Goal: Use online tool/utility: Utilize a website feature to perform a specific function

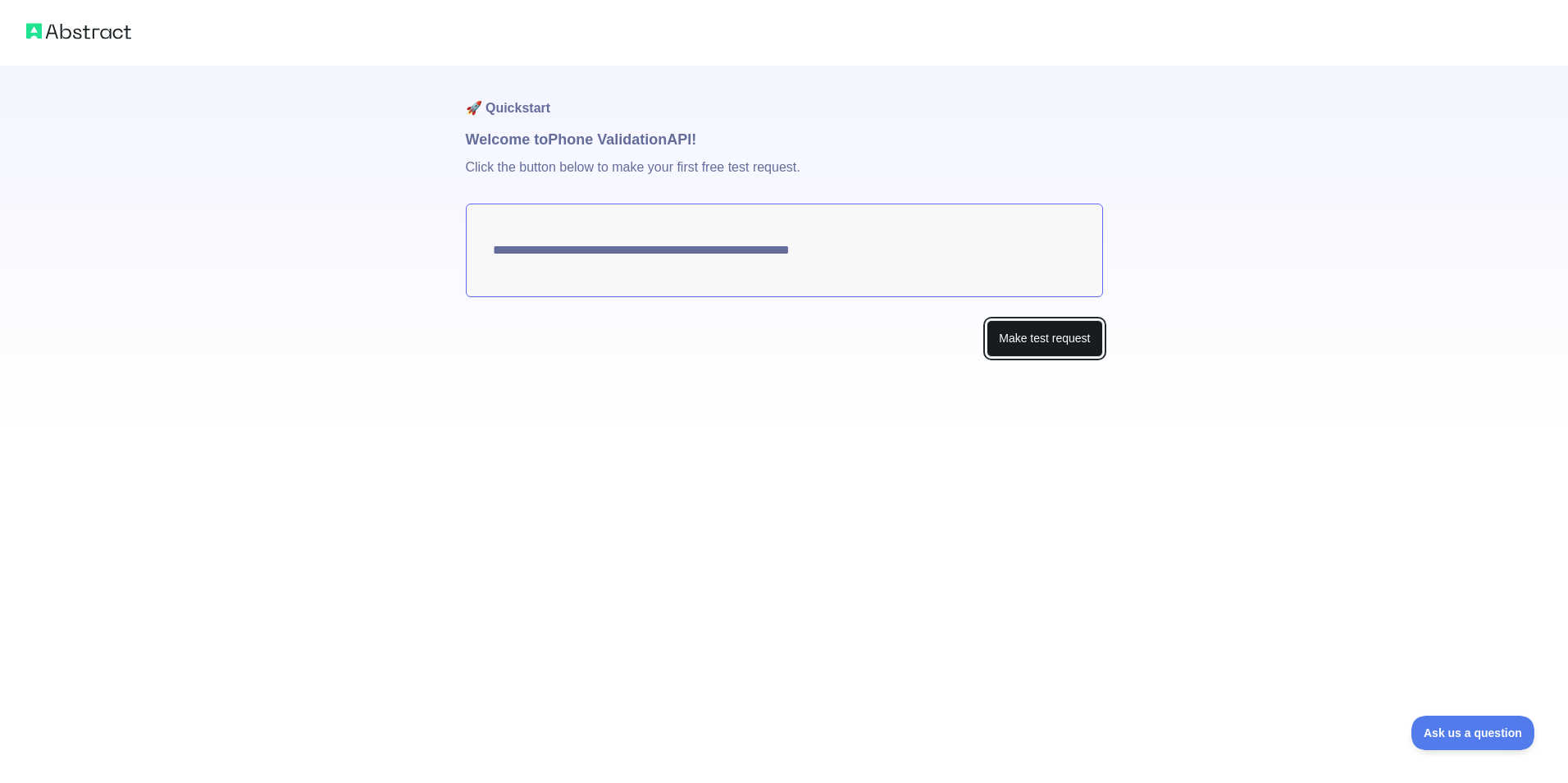
click at [1051, 343] on button "Make test request" at bounding box center [1044, 338] width 115 height 37
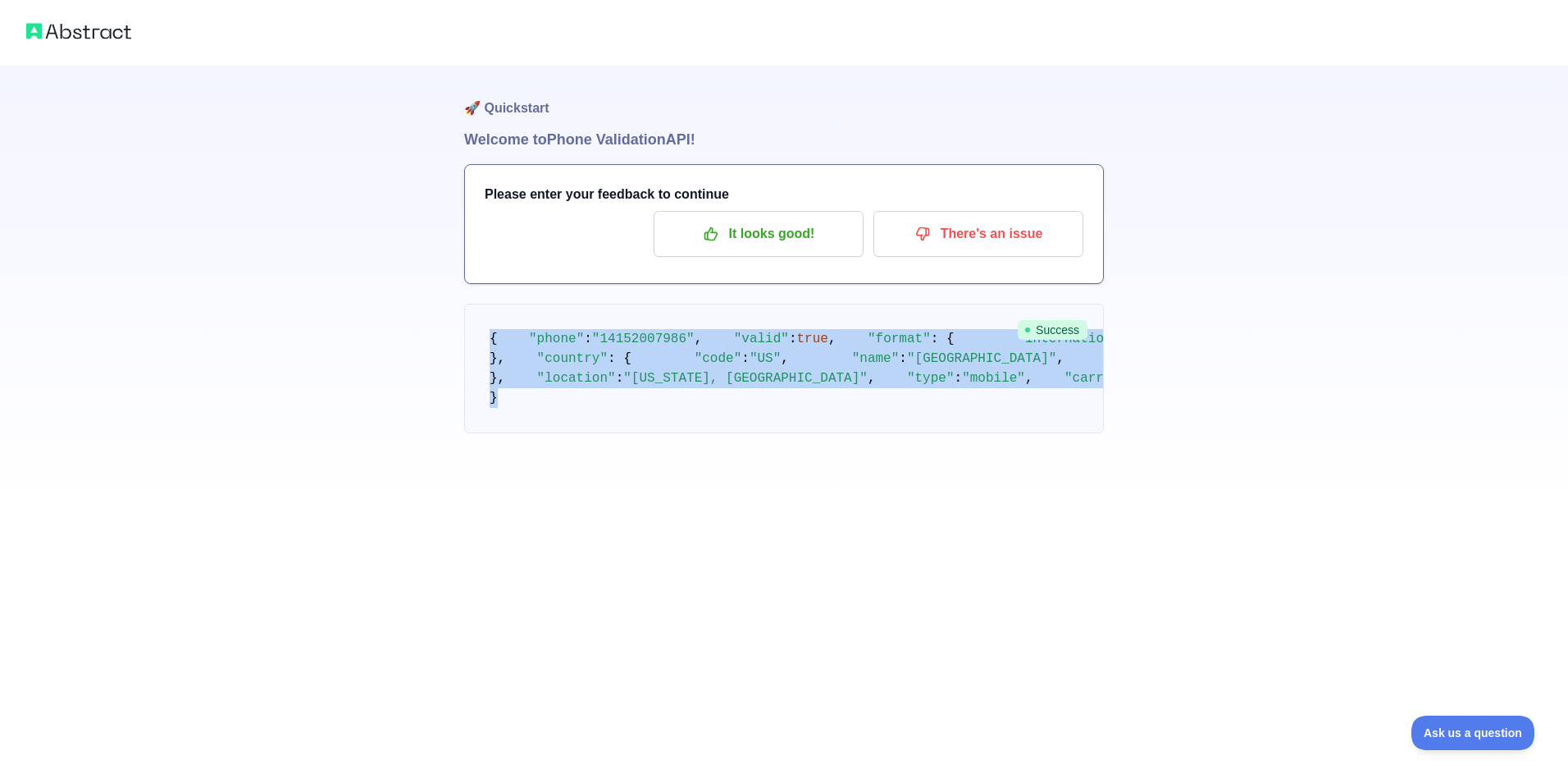
copy code "{ "phone" : "[PHONE_NUMBER]" , "valid" : true , "format" : { "international" : …"
drag, startPoint x: 483, startPoint y: 337, endPoint x: 922, endPoint y: 642, distance: 534.6
click at [922, 433] on pre "{ "phone" : "[PHONE_NUMBER]" , "valid" : true , "format" : { "international" : …" at bounding box center [784, 368] width 640 height 130
click at [941, 433] on pre "{ "phone" : "[PHONE_NUMBER]" , "valid" : true , "format" : { "international" : …" at bounding box center [784, 368] width 640 height 130
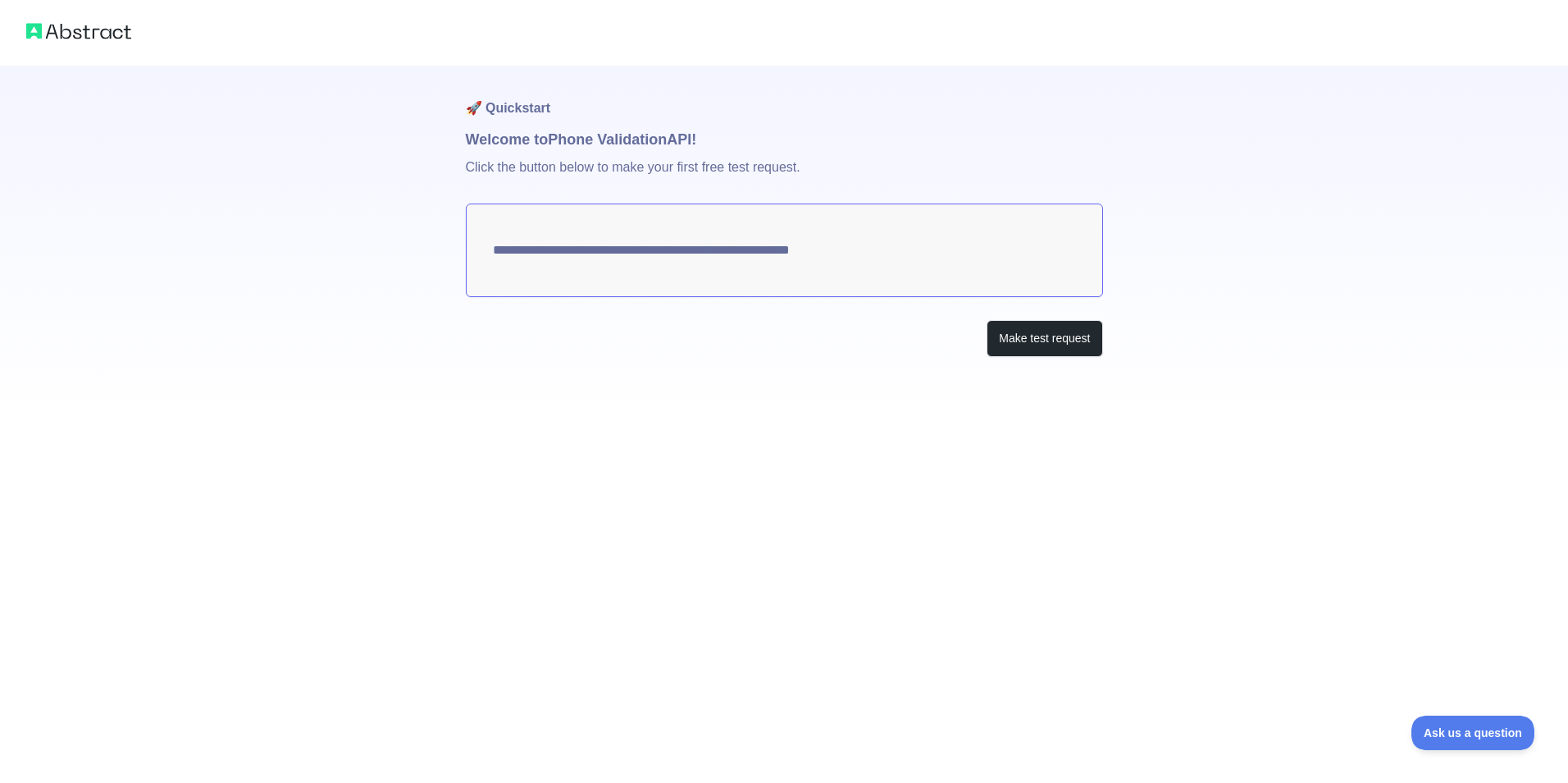
drag, startPoint x: 489, startPoint y: 254, endPoint x: 789, endPoint y: 256, distance: 300.0
click at [790, 259] on textarea "**********" at bounding box center [784, 251] width 638 height 93
click at [725, 170] on p "Click the button below to make your first free test request." at bounding box center [784, 177] width 638 height 53
click at [1014, 341] on button "Make test request" at bounding box center [1044, 338] width 115 height 37
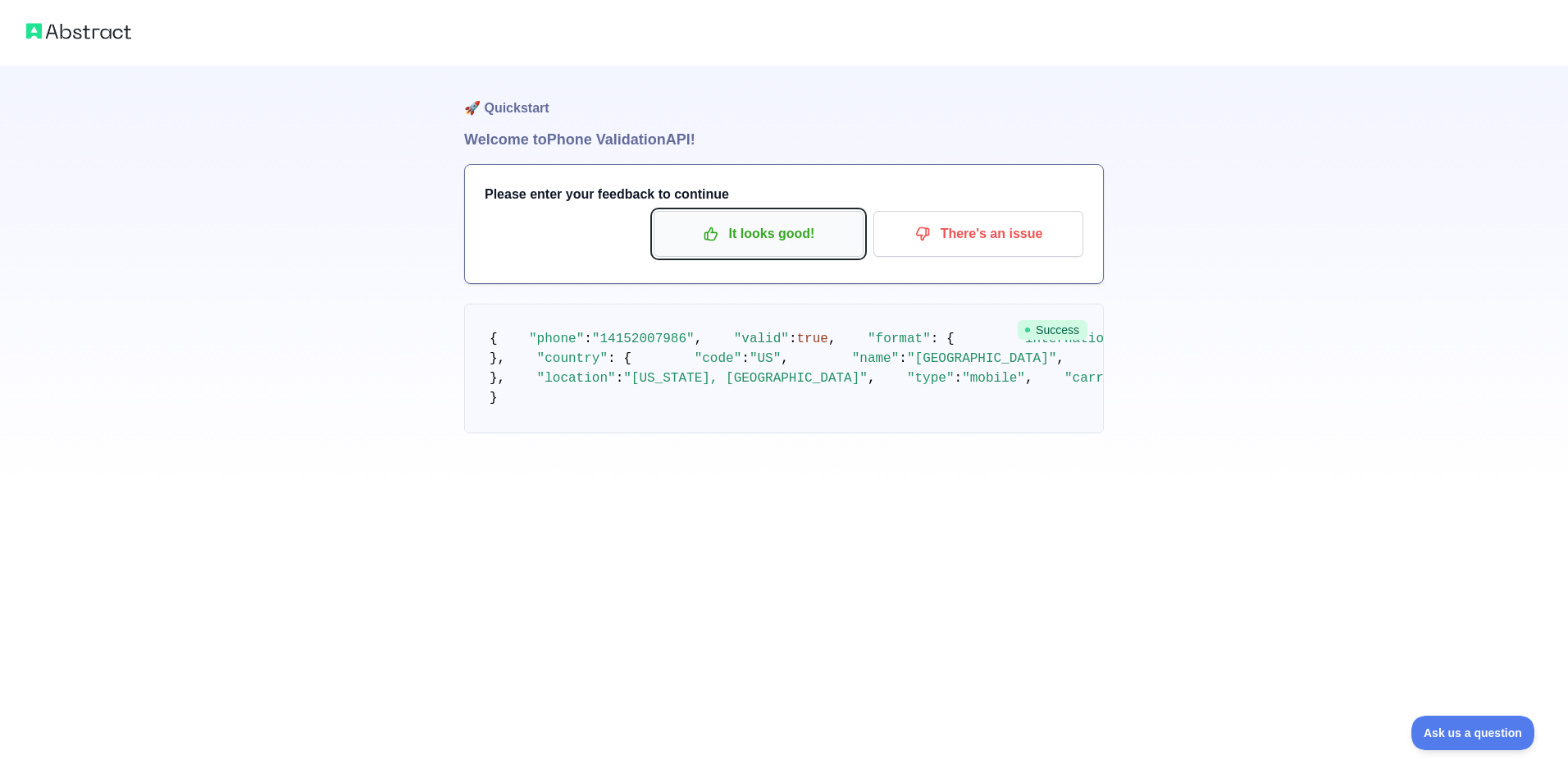
click at [786, 222] on p "It looks good!" at bounding box center [759, 234] width 185 height 28
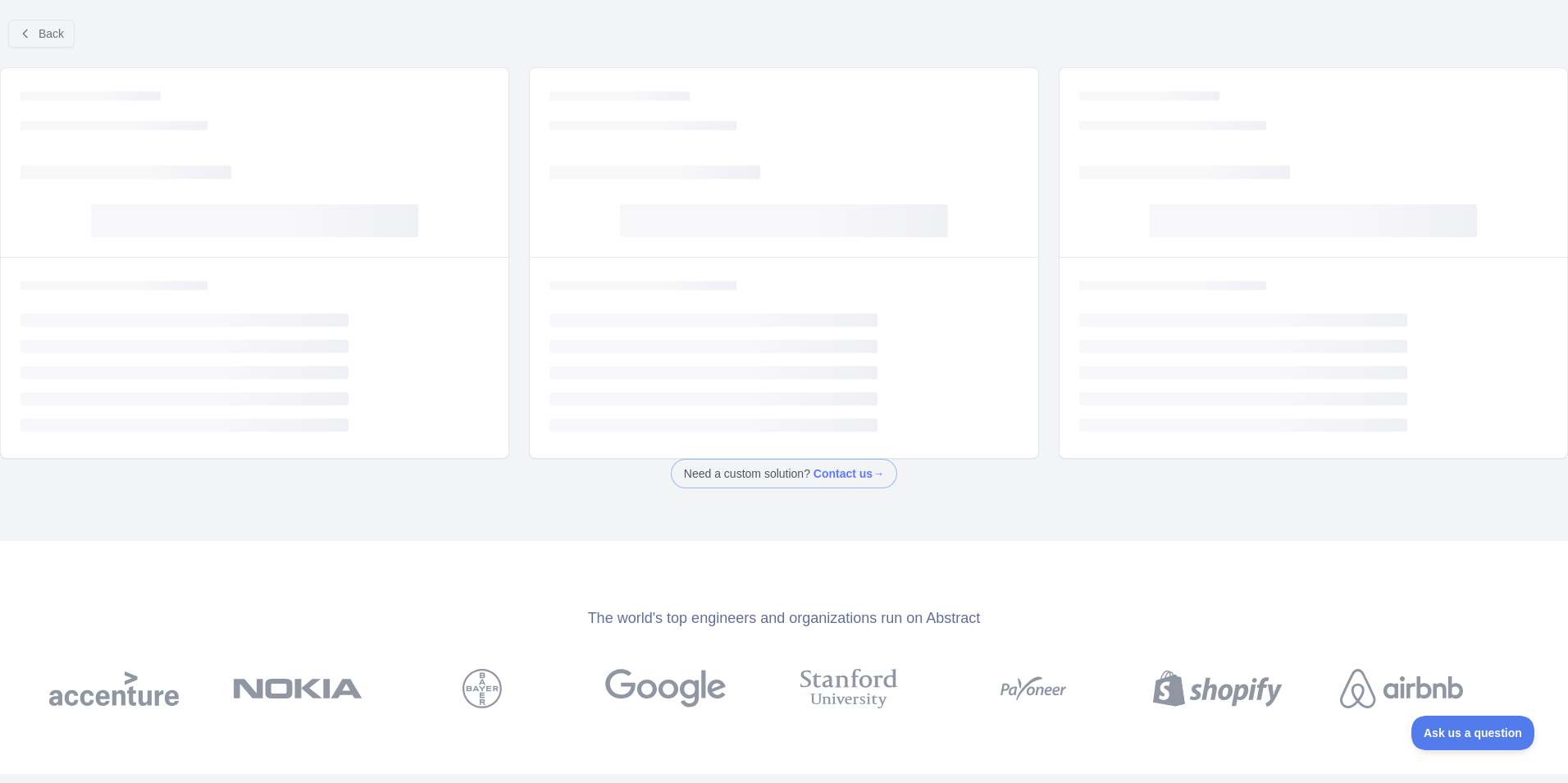
click at [790, 232] on rect at bounding box center [784, 221] width 328 height 33
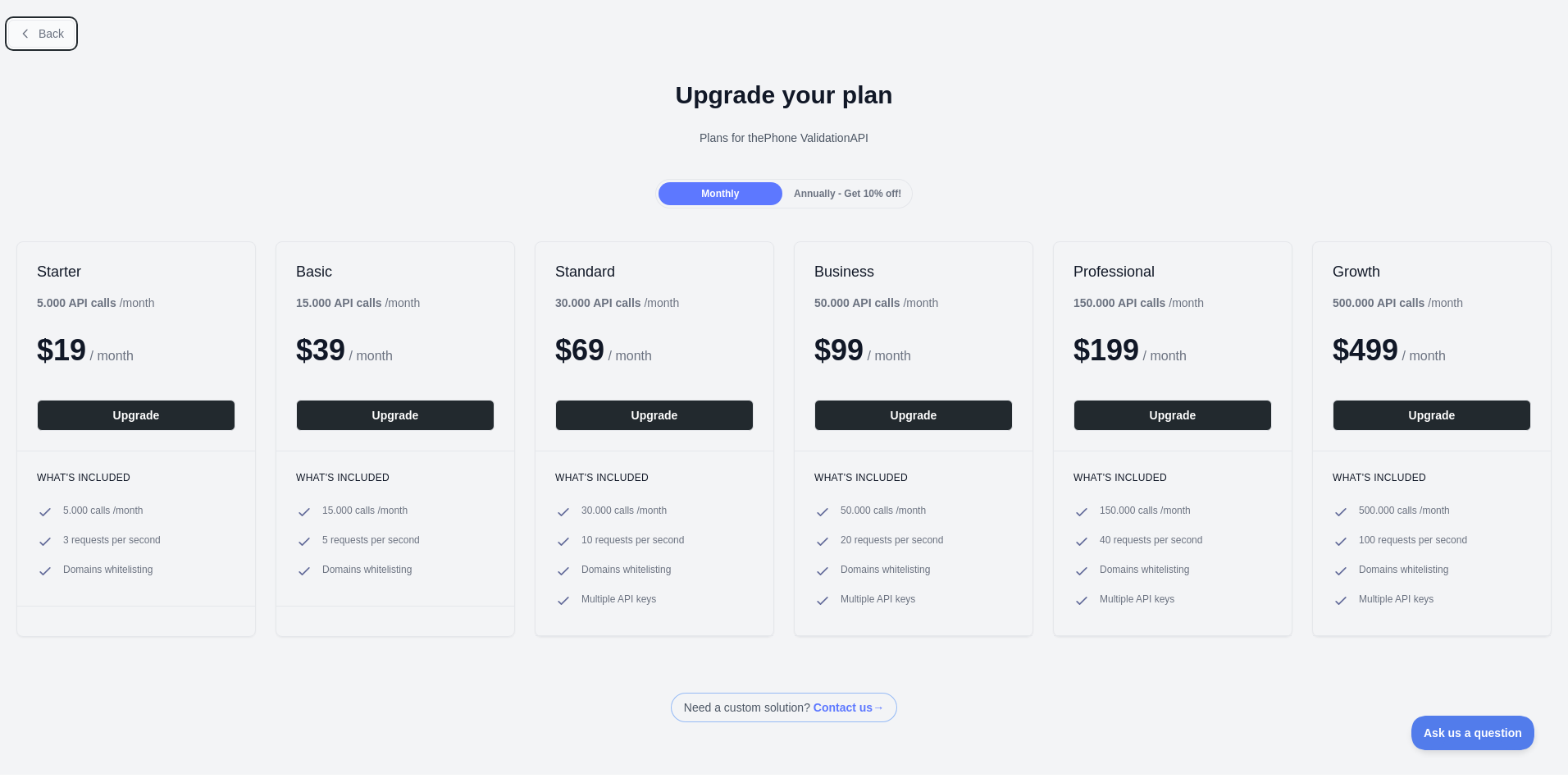
click at [54, 28] on span "Back" at bounding box center [51, 33] width 25 height 13
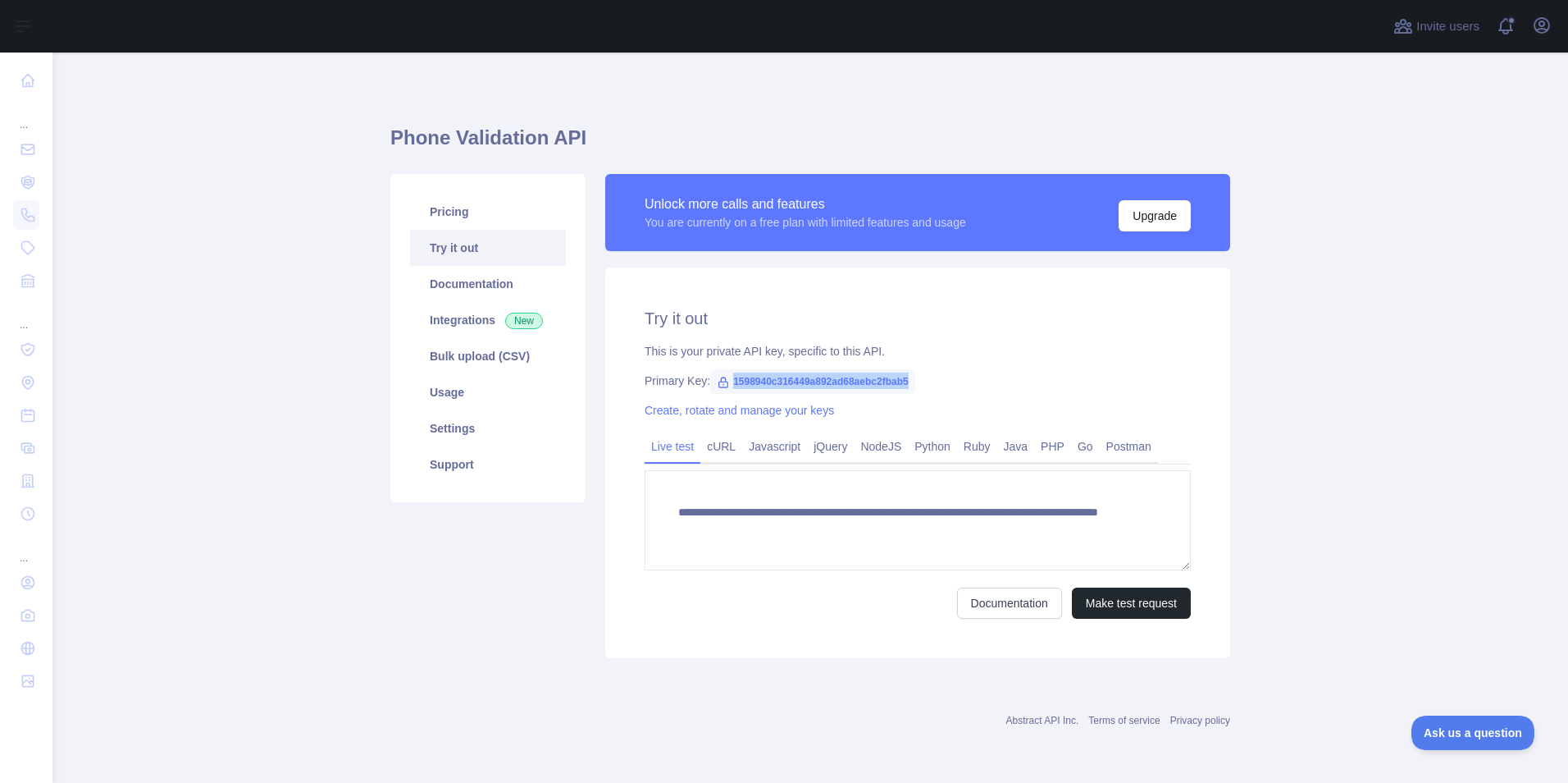
copy span "1598940c316449a892ad68aebc2fbab5"
drag, startPoint x: 908, startPoint y: 378, endPoint x: 731, endPoint y: 384, distance: 177.1
click at [731, 384] on span "1598940c316449a892ad68aebc2fbab5" at bounding box center [813, 381] width 205 height 25
